Goal: Task Accomplishment & Management: Use online tool/utility

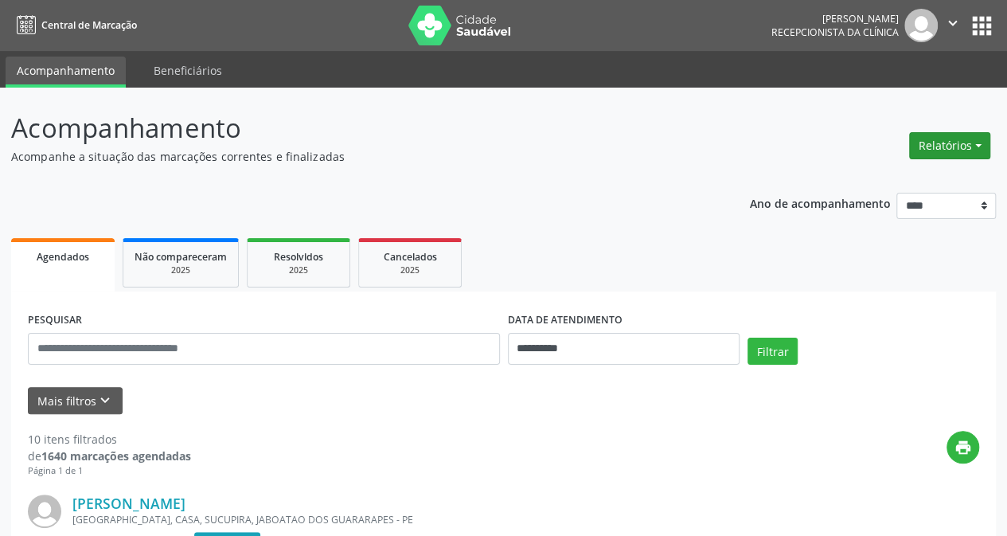
click at [947, 152] on button "Relatórios" at bounding box center [949, 145] width 81 height 27
click at [895, 183] on link "Agendamentos" at bounding box center [905, 179] width 171 height 22
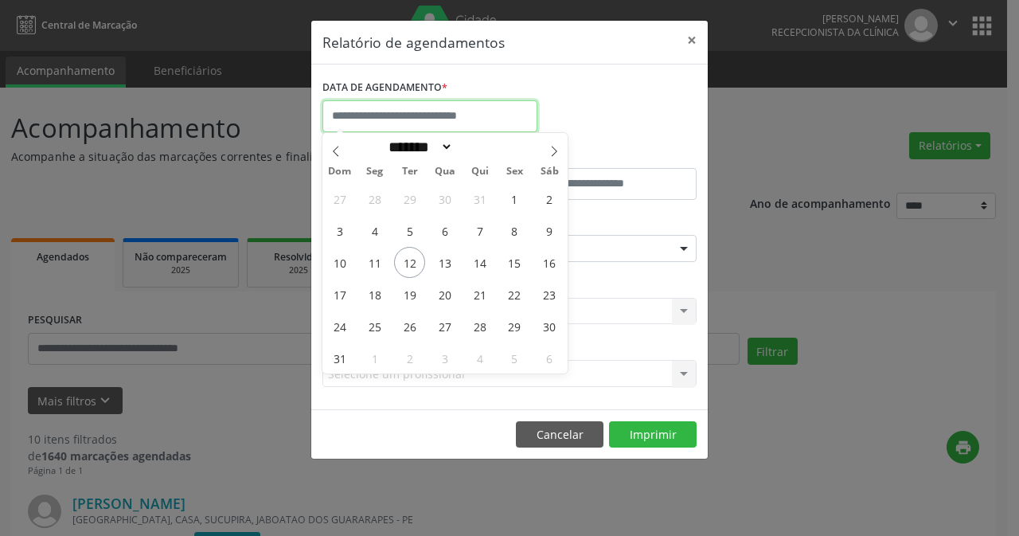
click at [436, 115] on input "text" at bounding box center [429, 116] width 215 height 32
click at [409, 260] on span "12" at bounding box center [409, 262] width 31 height 31
type input "**********"
click at [409, 260] on span "12" at bounding box center [409, 262] width 31 height 31
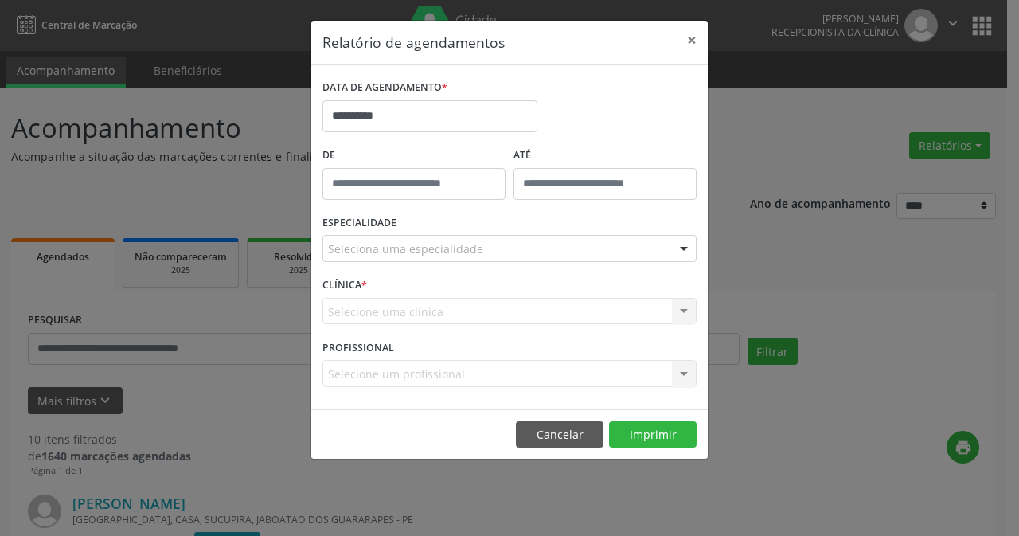
click at [683, 244] on div at bounding box center [684, 249] width 24 height 27
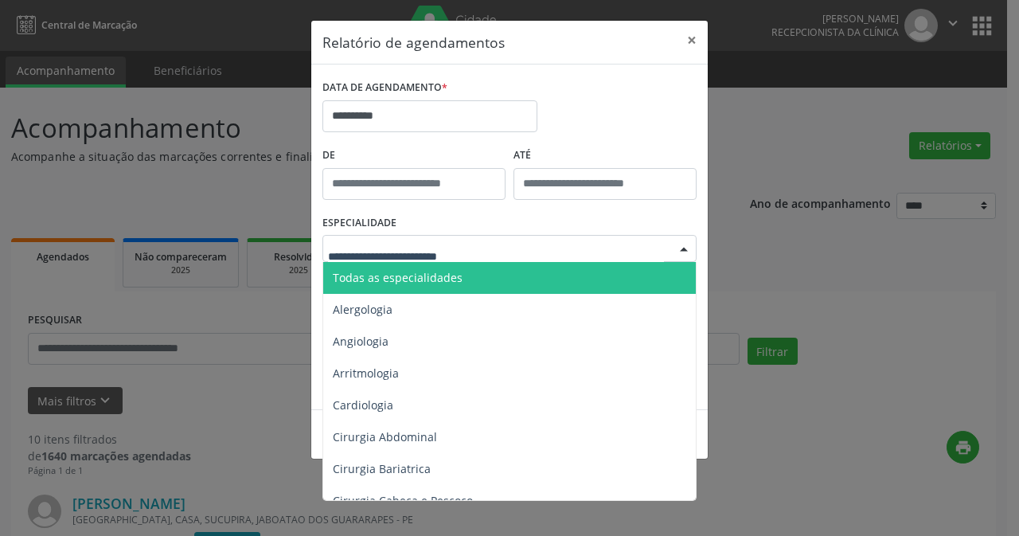
drag, startPoint x: 409, startPoint y: 275, endPoint x: 765, endPoint y: 266, distance: 355.9
click at [410, 275] on span "Todas as especialidades" at bounding box center [398, 277] width 130 height 15
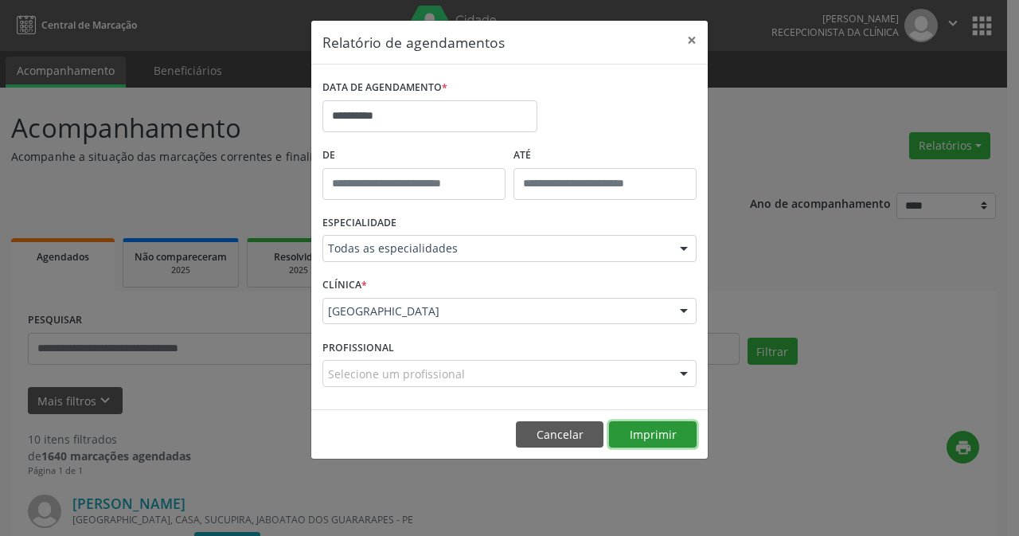
click at [665, 430] on button "Imprimir" at bounding box center [653, 434] width 88 height 27
